Goal: Task Accomplishment & Management: Manage account settings

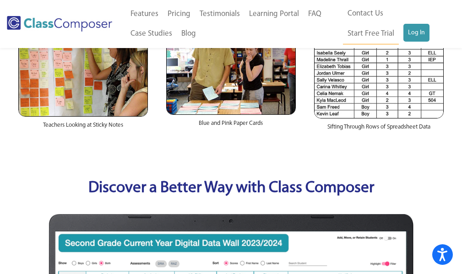
scroll to position [92, 0]
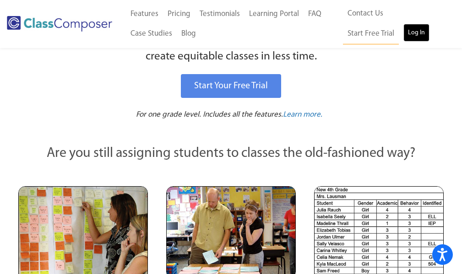
click at [403, 34] on link "Log In" at bounding box center [416, 33] width 26 height 18
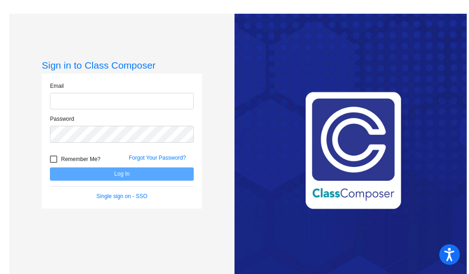
type input "delayom@harrisontwp.k12.nj.us"
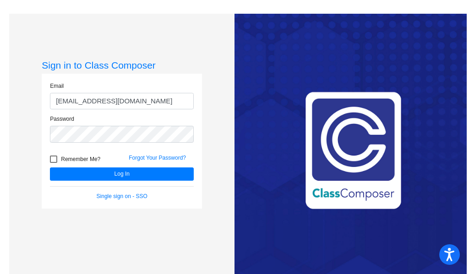
click at [128, 164] on div "Forgot Your Password?" at bounding box center [161, 161] width 79 height 14
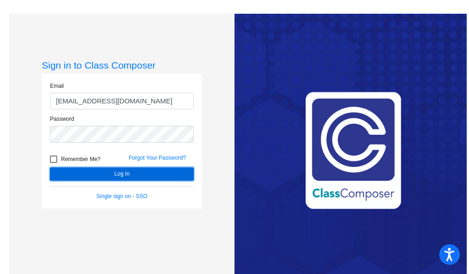
click at [128, 171] on button "Log In" at bounding box center [122, 174] width 144 height 13
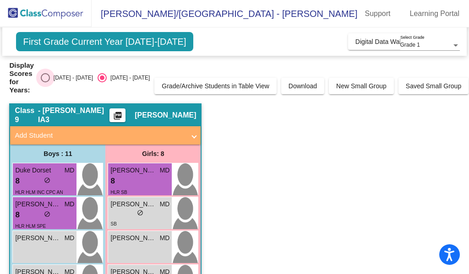
click at [50, 73] on div "Select an option" at bounding box center [45, 77] width 9 height 9
click at [45, 82] on input "2024 - 2025" at bounding box center [45, 82] width 0 height 0
radio input "true"
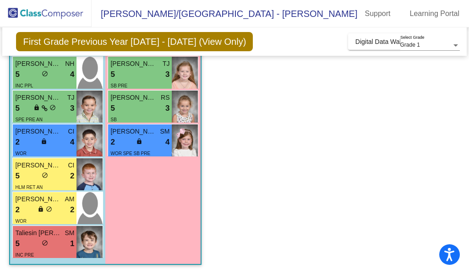
scroll to position [31, 0]
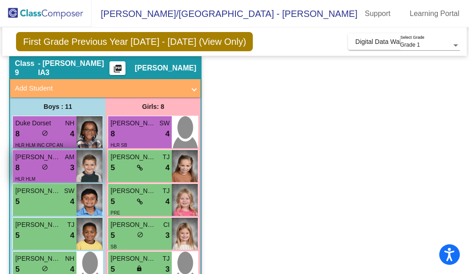
click at [60, 161] on span "Sebastian Benas" at bounding box center [38, 157] width 46 height 10
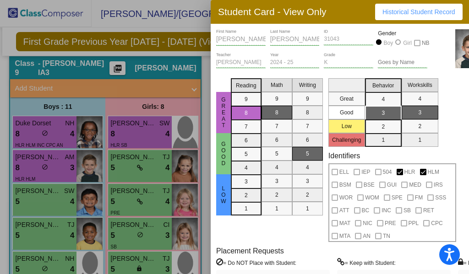
click at [198, 31] on div at bounding box center [234, 137] width 469 height 274
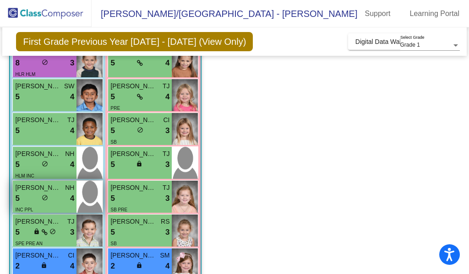
scroll to position [122, 0]
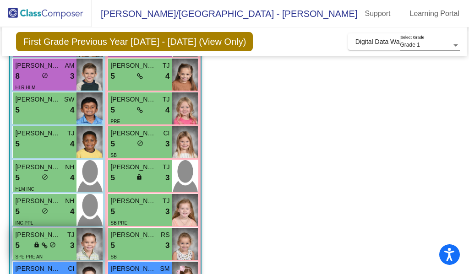
click at [46, 250] on div "lock do_not_disturb_alt" at bounding box center [44, 246] width 22 height 10
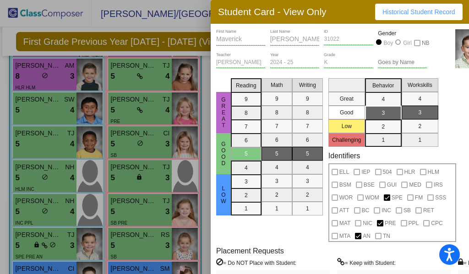
click at [204, 50] on div at bounding box center [234, 137] width 469 height 274
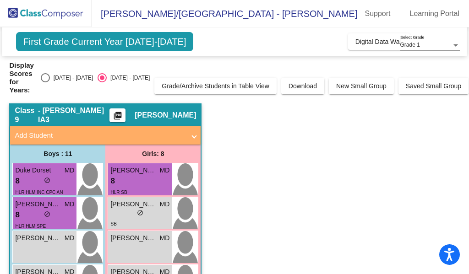
drag, startPoint x: 52, startPoint y: 81, endPoint x: 111, endPoint y: 141, distance: 84.8
click at [50, 81] on div "Select an option" at bounding box center [45, 77] width 9 height 9
click at [45, 82] on input "2024 - 2025" at bounding box center [45, 82] width 0 height 0
radio input "true"
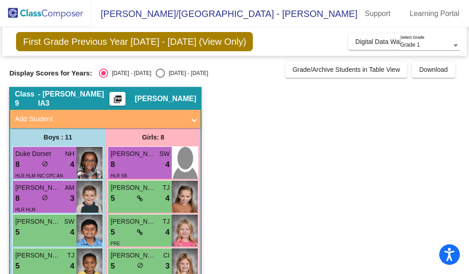
click at [156, 74] on div "Select an option" at bounding box center [160, 73] width 9 height 9
click at [160, 78] on input "2025 - 2026" at bounding box center [160, 78] width 0 height 0
radio input "true"
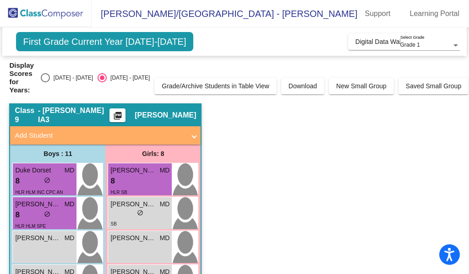
click at [50, 76] on div "Select an option" at bounding box center [45, 77] width 9 height 9
click at [45, 82] on input "2024 - 2025" at bounding box center [45, 82] width 0 height 0
radio input "true"
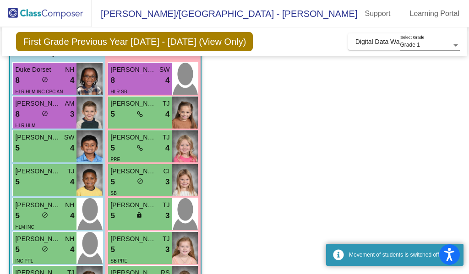
scroll to position [92, 0]
